Goal: Navigation & Orientation: Find specific page/section

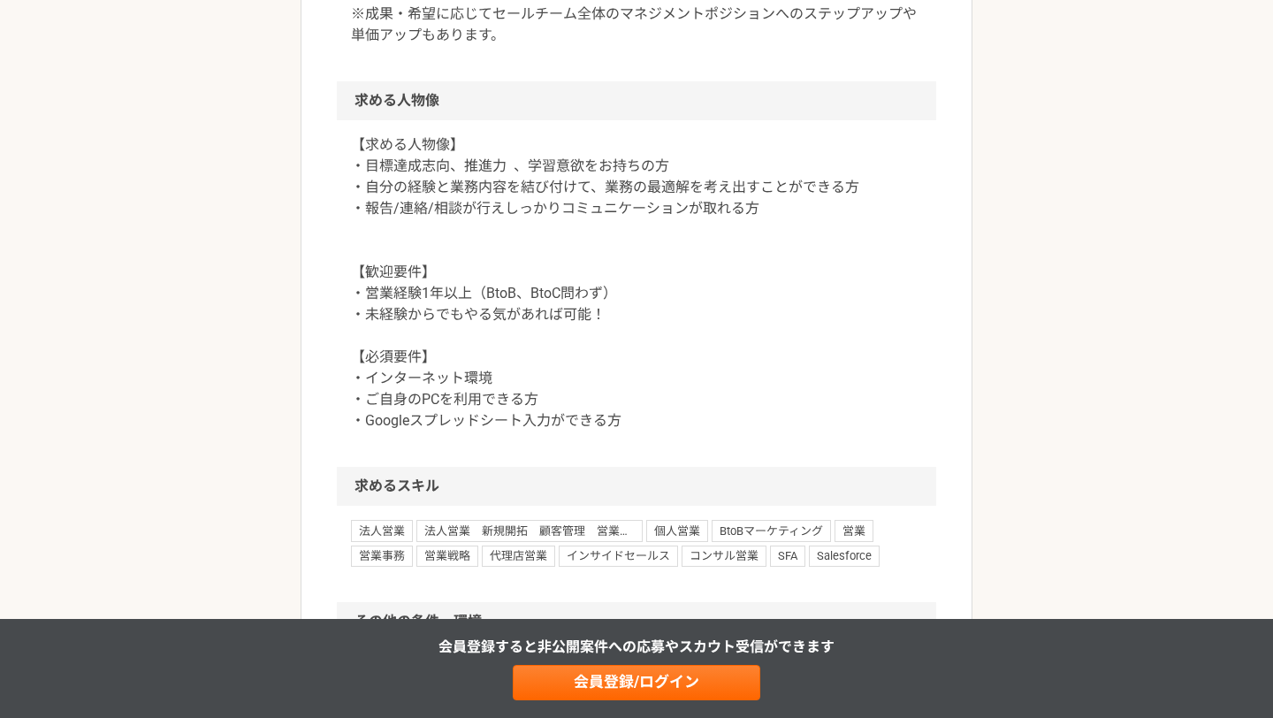
scroll to position [1600, 0]
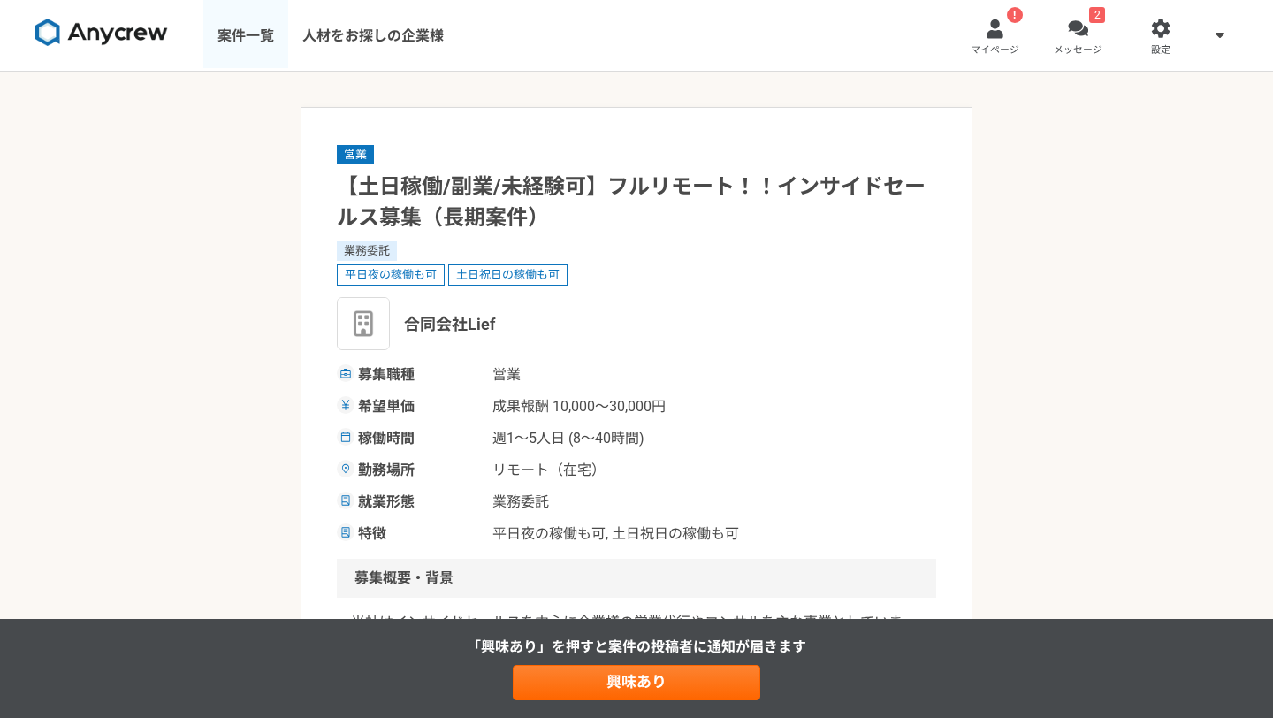
click at [241, 34] on link "案件一覧" at bounding box center [245, 35] width 85 height 71
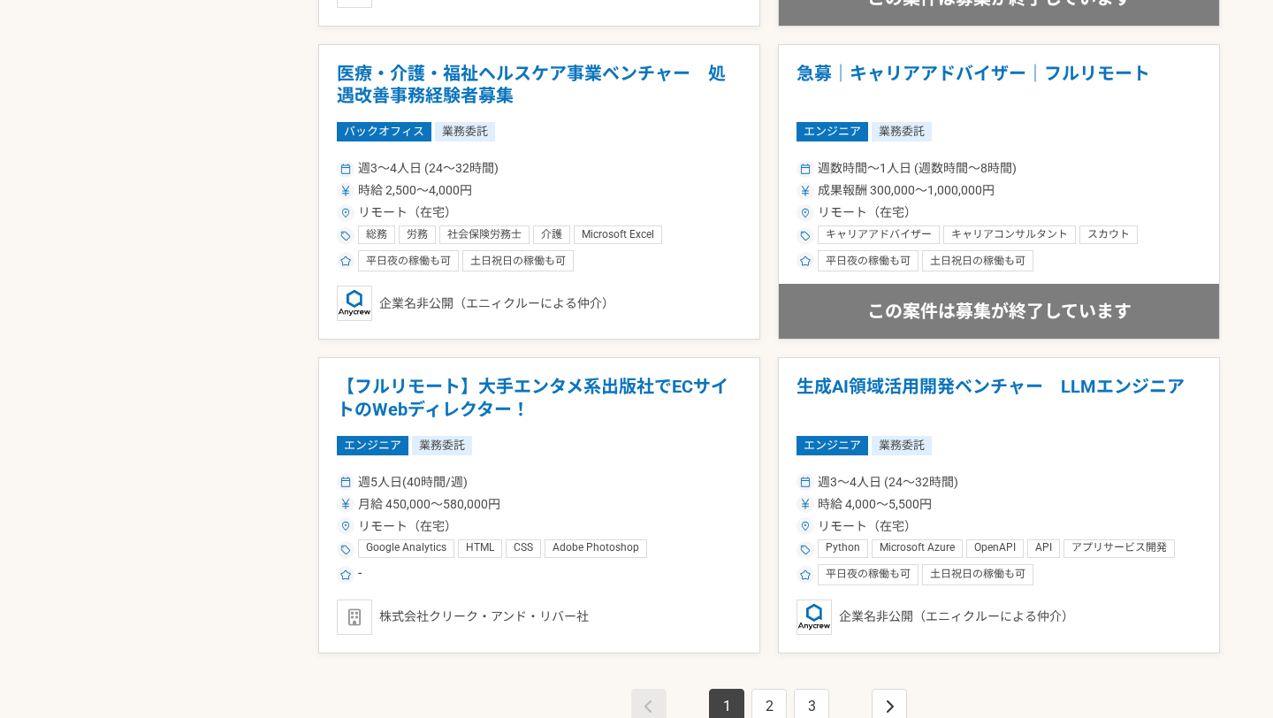
scroll to position [3057, 0]
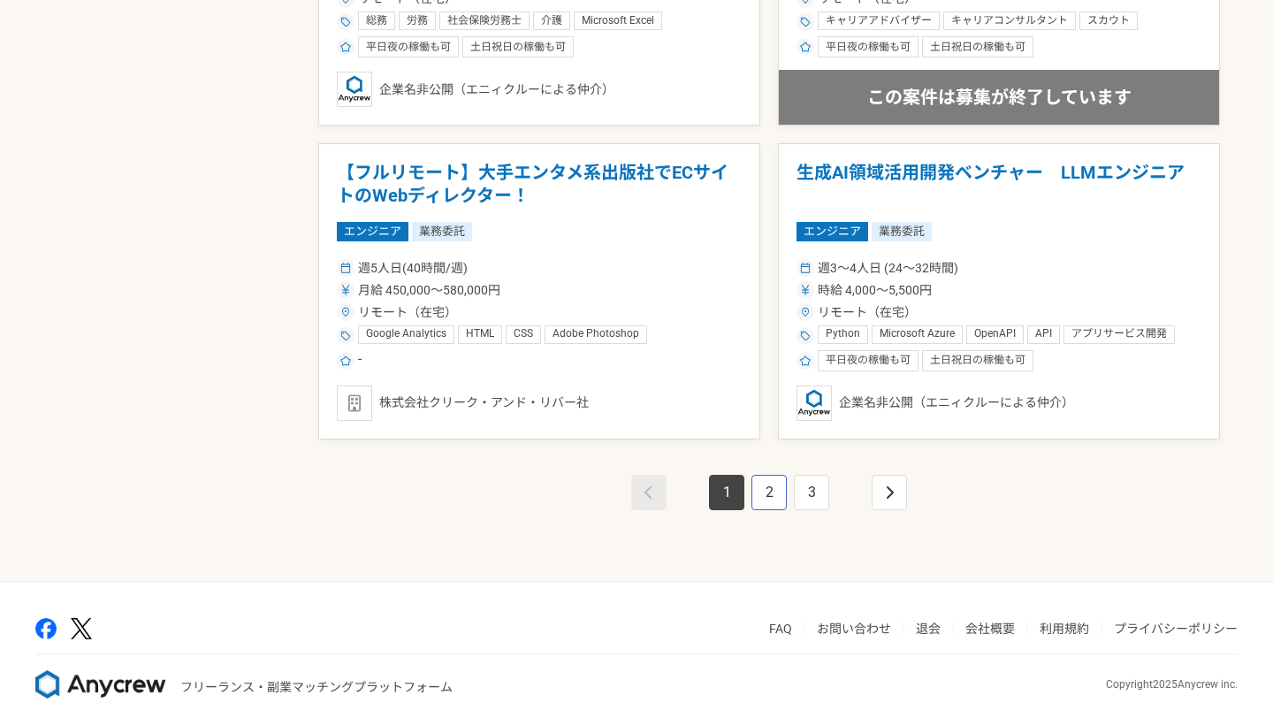
click at [766, 486] on link "2" at bounding box center [768, 492] width 35 height 35
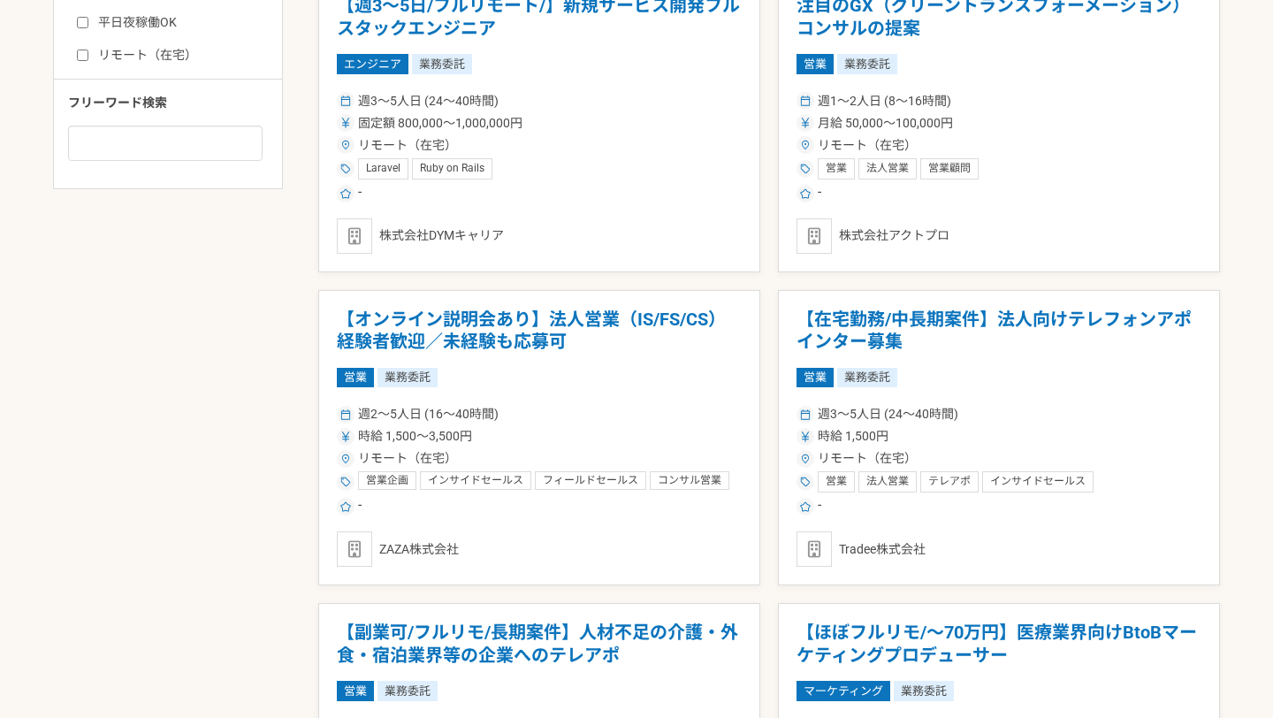
scroll to position [1272, 0]
